Goal: Task Accomplishment & Management: Use online tool/utility

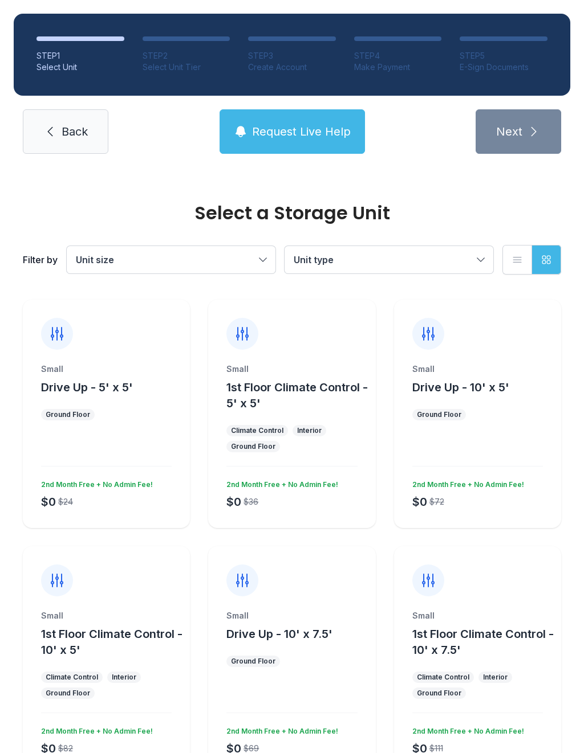
click at [446, 260] on span "Unit type" at bounding box center [382, 260] width 179 height 14
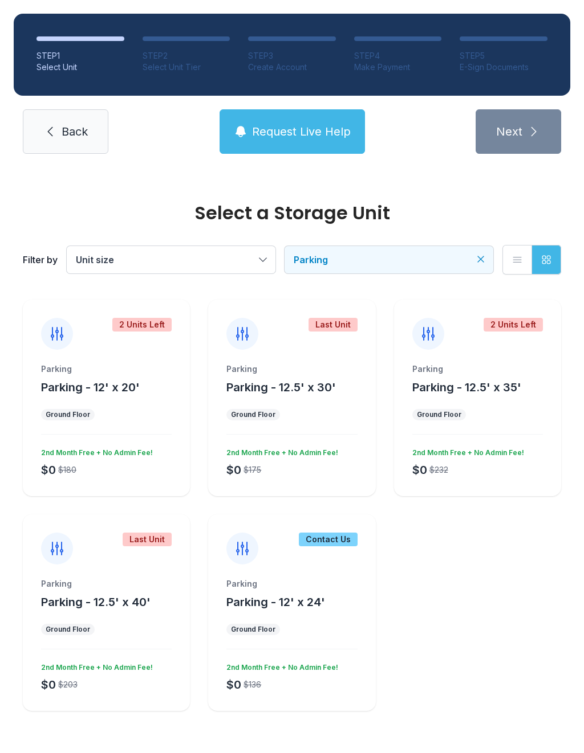
click at [146, 340] on div "2 Units Left" at bounding box center [106, 325] width 167 height 50
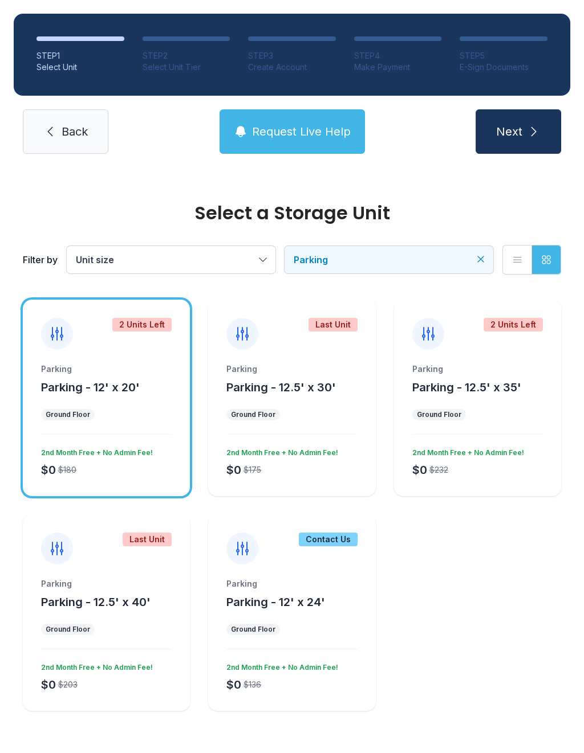
click at [88, 394] on button "Parking - 12' x 20'" at bounding box center [90, 388] width 99 height 16
click at [117, 392] on span "Parking - 12' x 20'" at bounding box center [90, 388] width 99 height 14
click at [308, 135] on span "Request Live Help" at bounding box center [301, 132] width 99 height 16
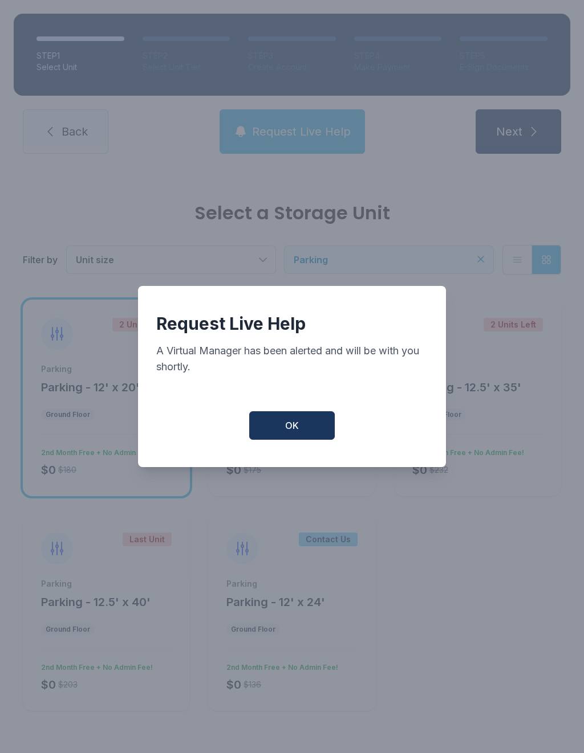
click at [296, 440] on button "OK" at bounding box center [291, 425] width 85 height 28
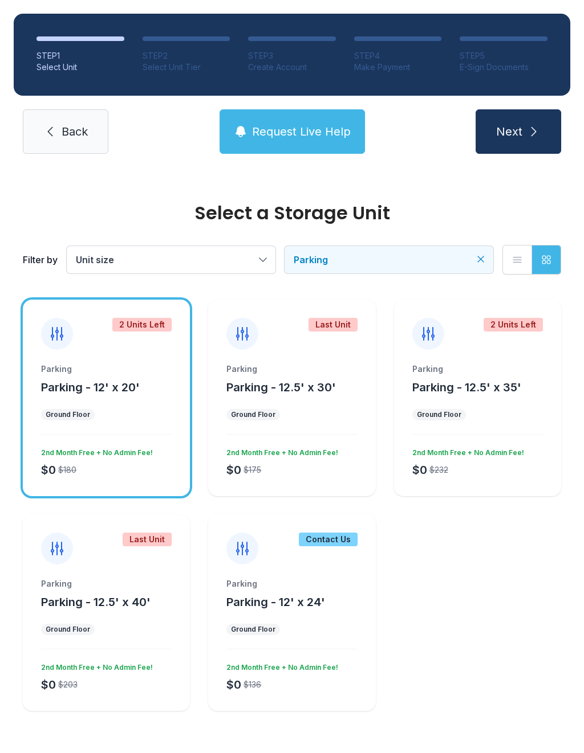
click at [515, 134] on span "Next" at bounding box center [509, 132] width 26 height 16
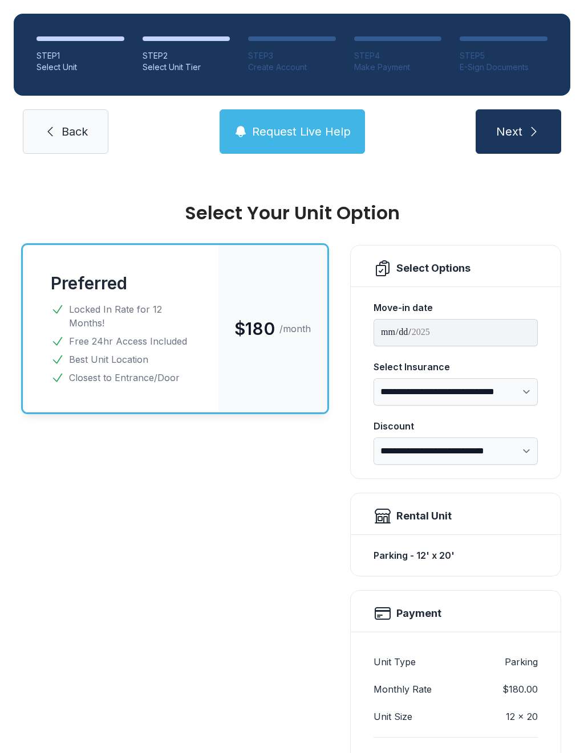
click at [296, 146] on button "Request Live Help" at bounding box center [291, 131] width 145 height 44
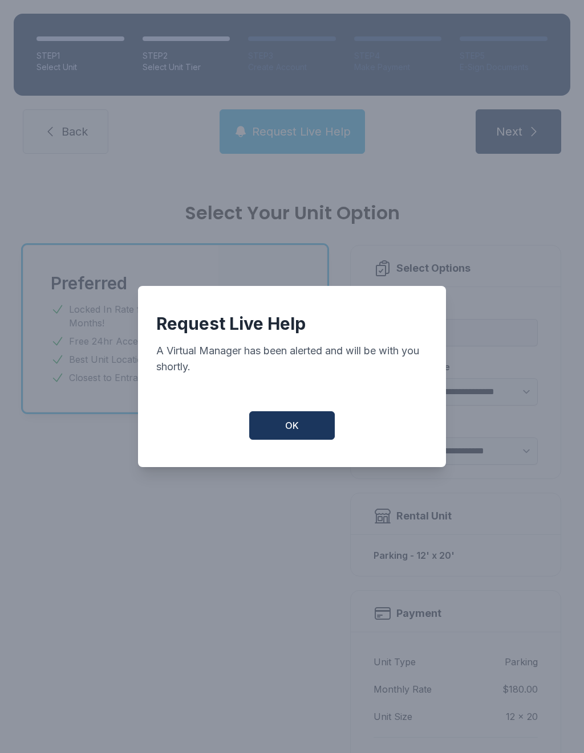
click at [273, 440] on button "OK" at bounding box center [291, 425] width 85 height 28
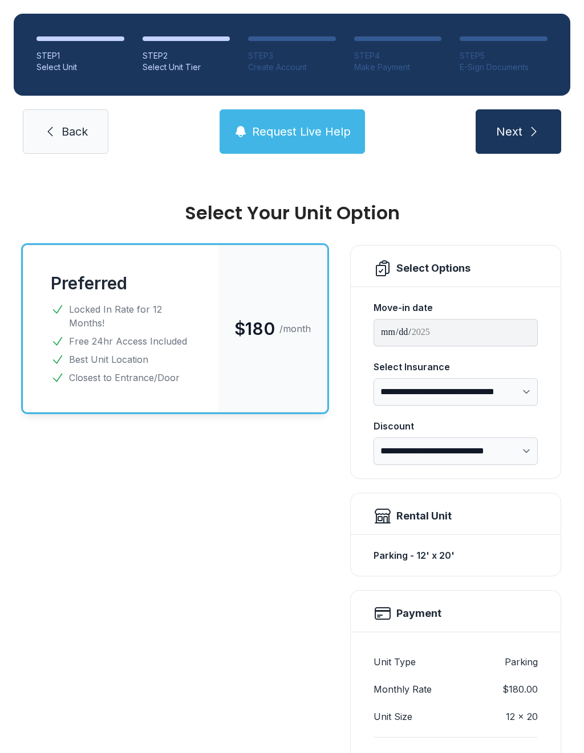
click at [285, 140] on button "Request Live Help" at bounding box center [291, 131] width 145 height 44
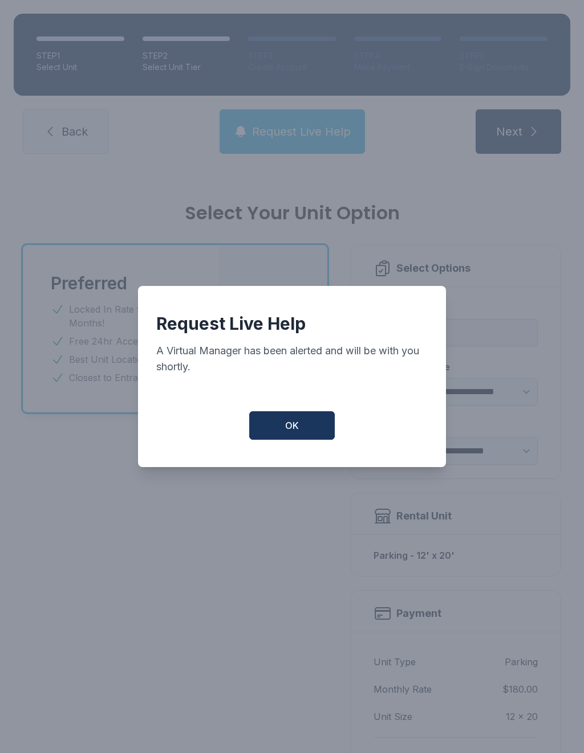
click at [300, 433] on button "OK" at bounding box center [291, 425] width 85 height 28
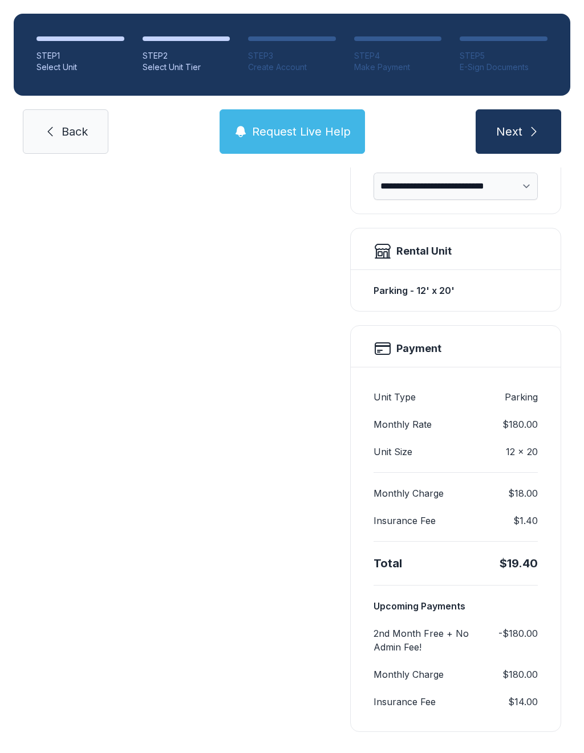
scroll to position [264, 0]
click at [70, 142] on link "Back" at bounding box center [65, 131] width 85 height 44
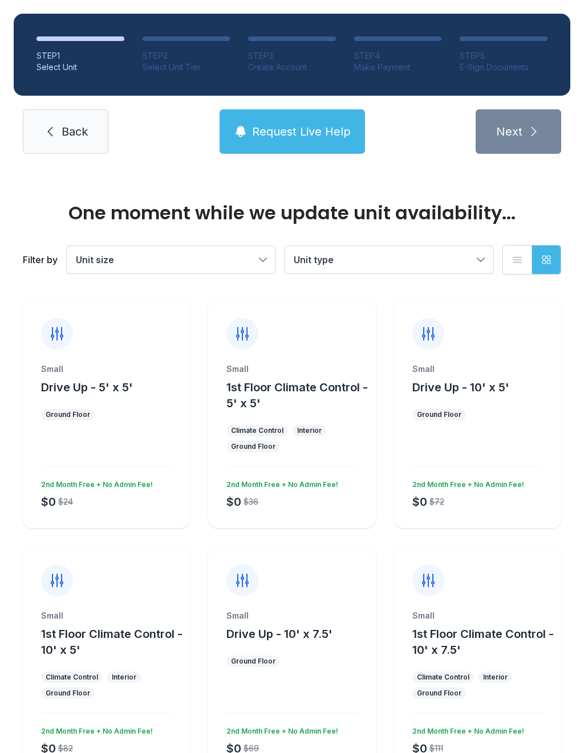
click at [70, 128] on span "Back" at bounding box center [75, 132] width 26 height 16
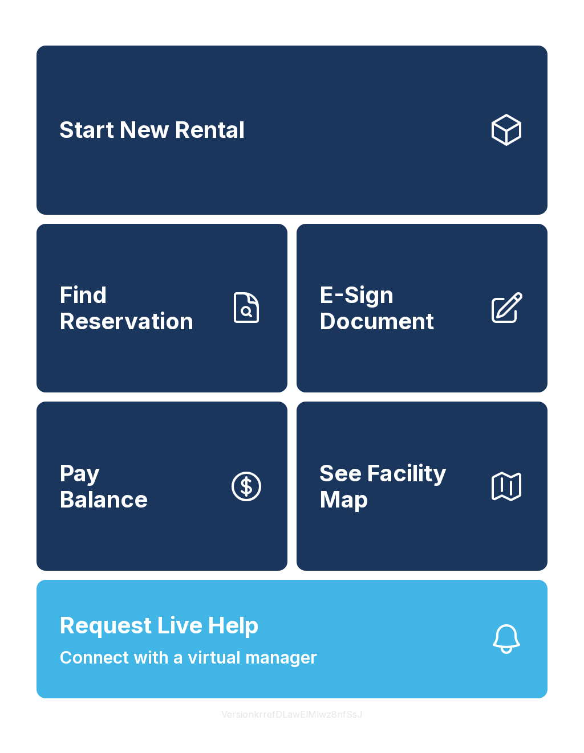
click at [456, 290] on link "E-Sign Document" at bounding box center [421, 308] width 251 height 169
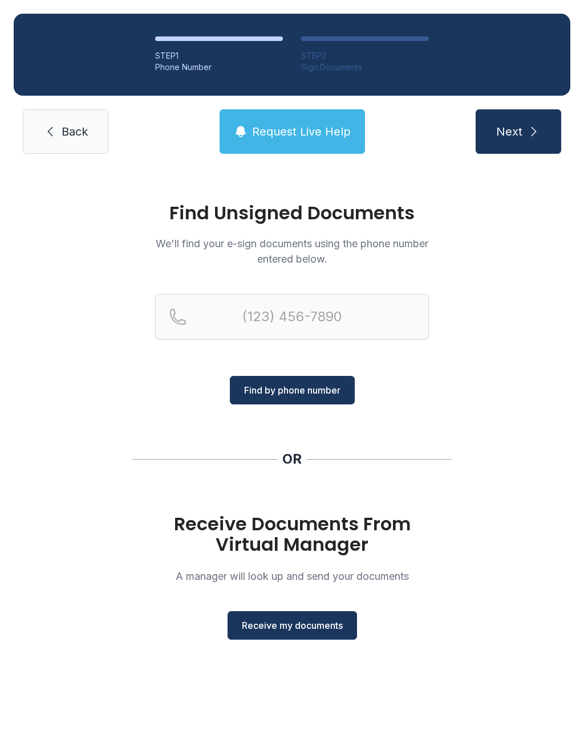
click at [304, 623] on span "Receive my documents" at bounding box center [292, 626] width 101 height 14
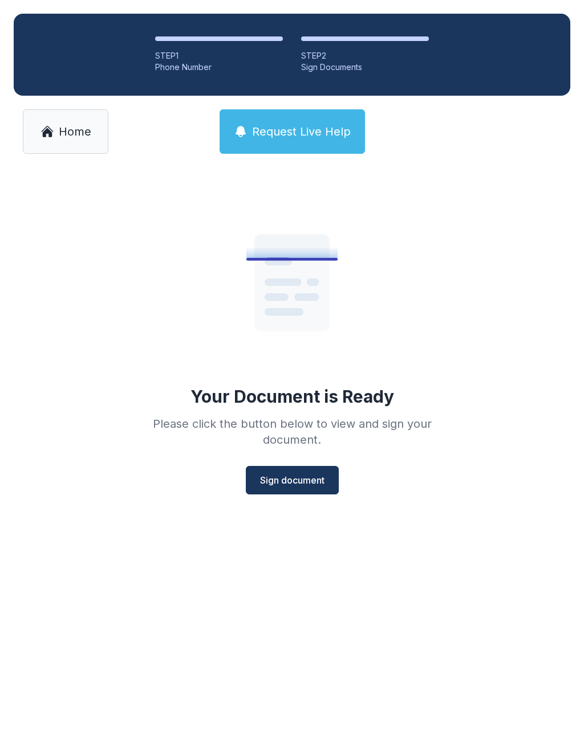
click at [293, 494] on button "Sign document" at bounding box center [292, 480] width 93 height 28
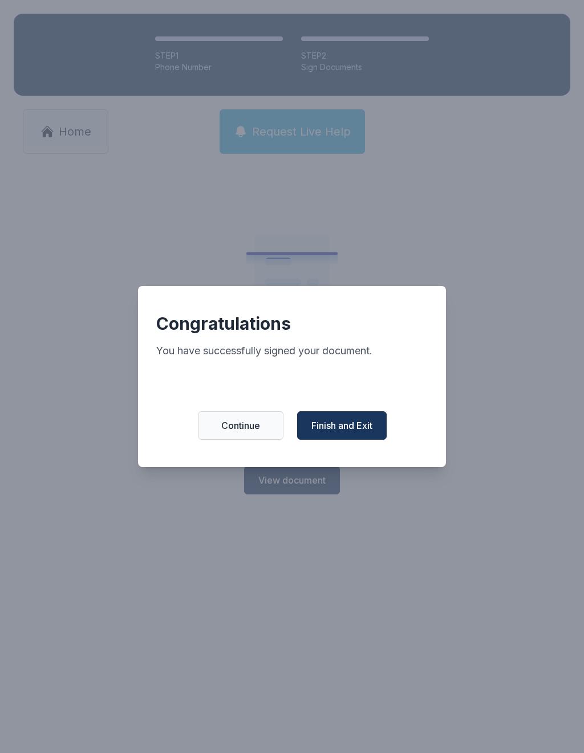
click at [358, 433] on span "Finish and Exit" at bounding box center [341, 426] width 61 height 14
